Goal: Find contact information: Find contact information

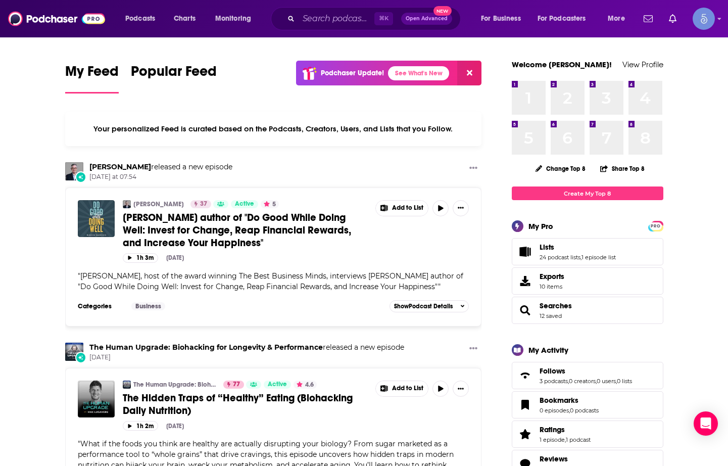
click at [288, 12] on div "⌘ K Open Advanced New" at bounding box center [366, 18] width 190 height 23
click at [314, 16] on input "Search podcasts, credits, & more..." at bounding box center [337, 19] width 76 height 16
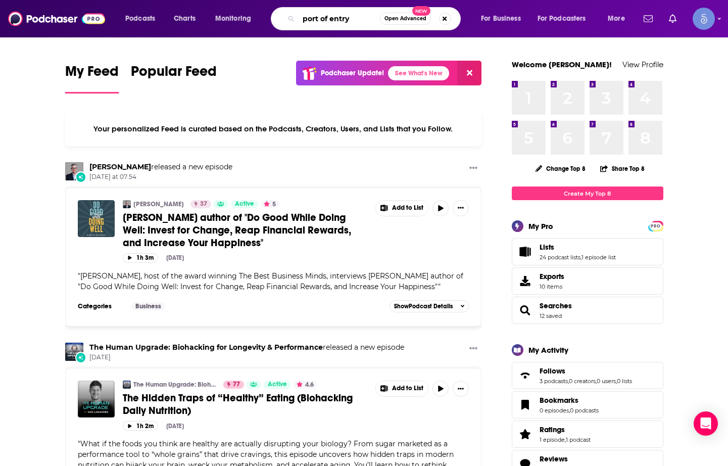
type input "port of entry"
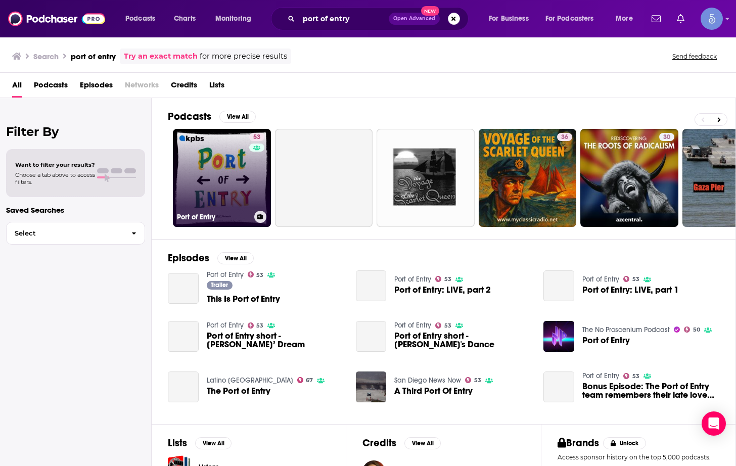
click at [221, 186] on link "53 Port of Entry" at bounding box center [222, 178] width 98 height 98
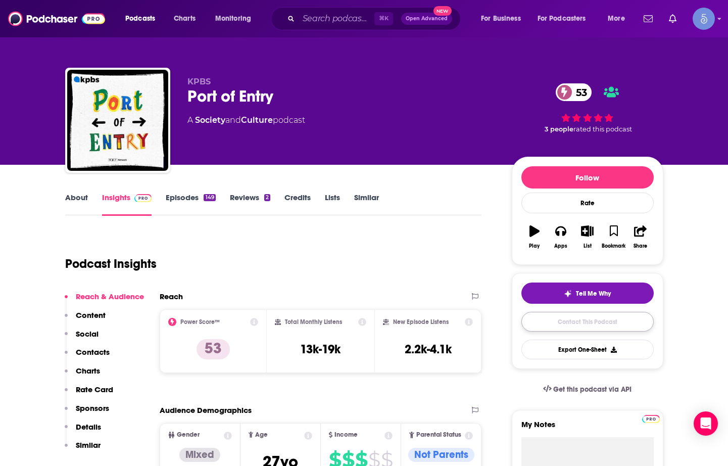
click at [560, 324] on link "Contact This Podcast" at bounding box center [587, 322] width 132 height 20
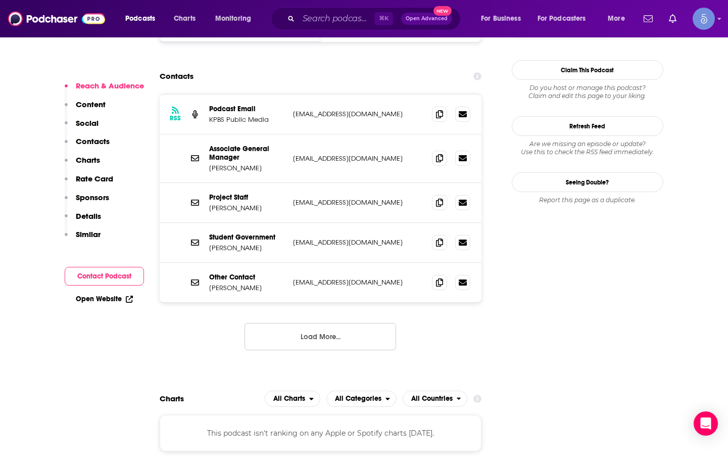
scroll to position [940, 0]
click at [440, 199] on icon at bounding box center [439, 203] width 7 height 8
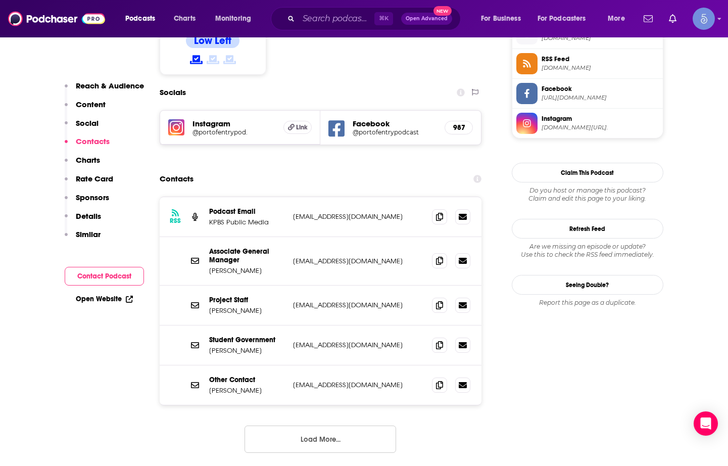
scroll to position [797, 0]
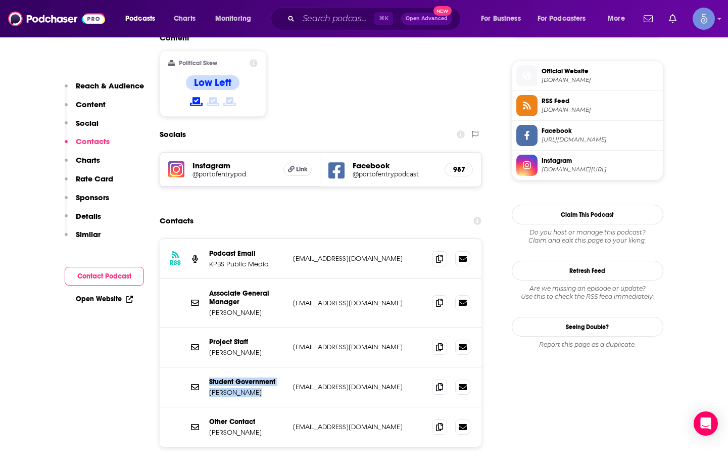
drag, startPoint x: 285, startPoint y: 355, endPoint x: 197, endPoint y: 357, distance: 87.9
click at [197, 367] on div "Student Government [PERSON_NAME] [EMAIL_ADDRESS][DOMAIN_NAME] [EMAIL_ADDRESS][D…" at bounding box center [321, 387] width 322 height 40
click at [241, 388] on p "[PERSON_NAME]" at bounding box center [247, 392] width 76 height 9
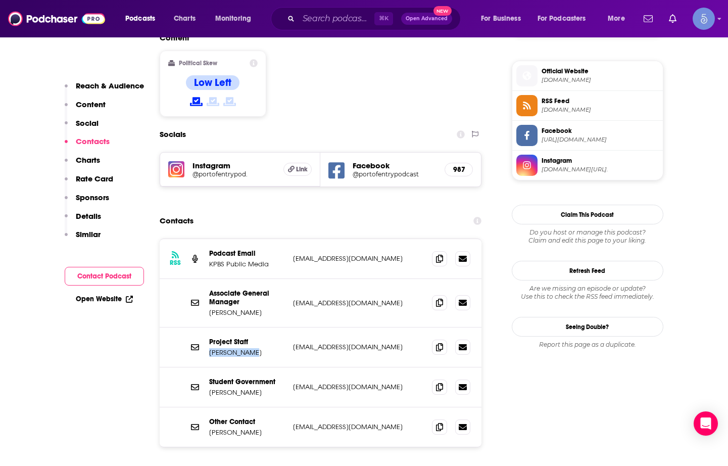
drag, startPoint x: 264, startPoint y: 321, endPoint x: 209, endPoint y: 322, distance: 55.1
click at [209, 348] on p "[PERSON_NAME]" at bounding box center [247, 352] width 76 height 9
copy p "[PERSON_NAME]"
click at [369, 239] on div "RSS Podcast Email KPBS Public Media [EMAIL_ADDRESS][DOMAIN_NAME] [EMAIL_ADDRESS…" at bounding box center [321, 259] width 322 height 40
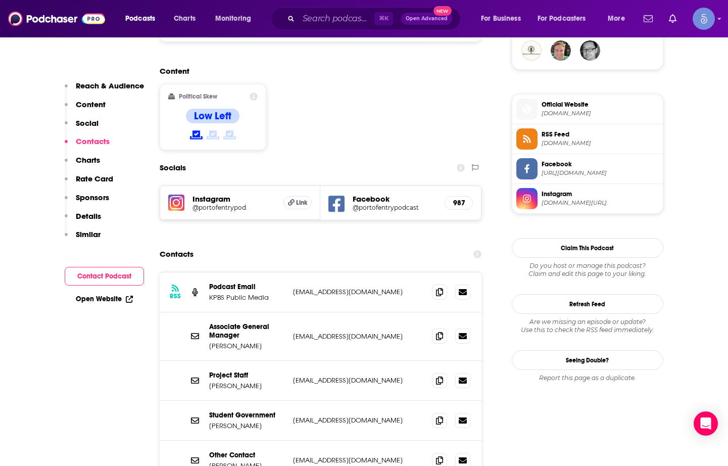
scroll to position [787, 0]
